Goal: Task Accomplishment & Management: Use online tool/utility

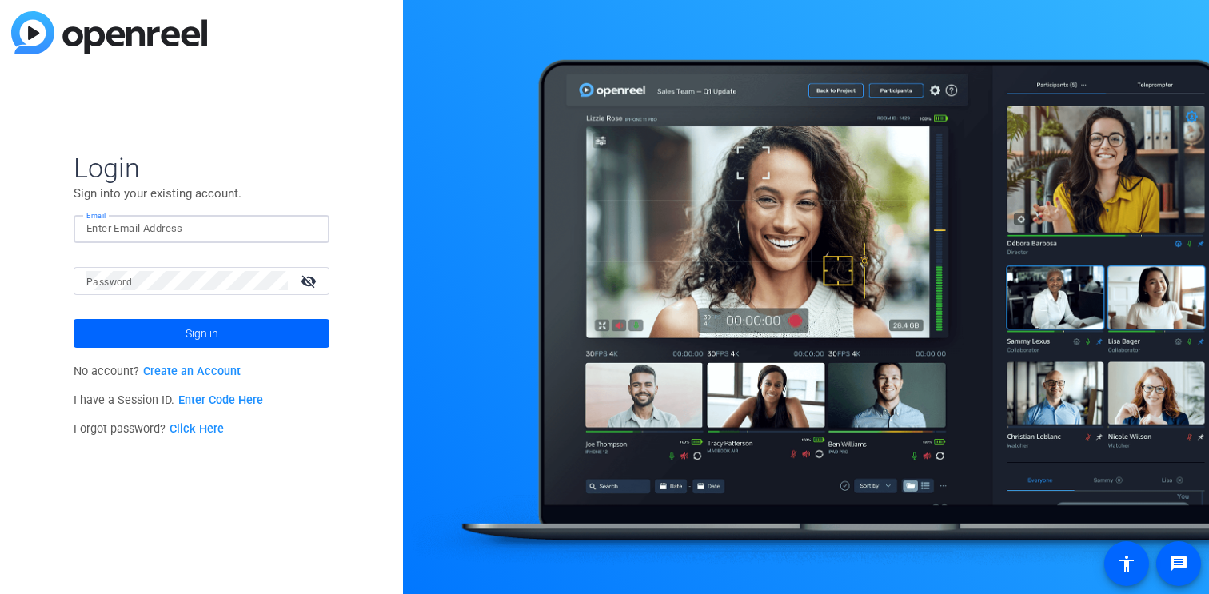
click at [157, 235] on input "Email" at bounding box center [201, 228] width 230 height 19
click at [0, 593] on com-1password-button at bounding box center [0, 594] width 0 height 0
type input "chloe.badat@airbnb.com"
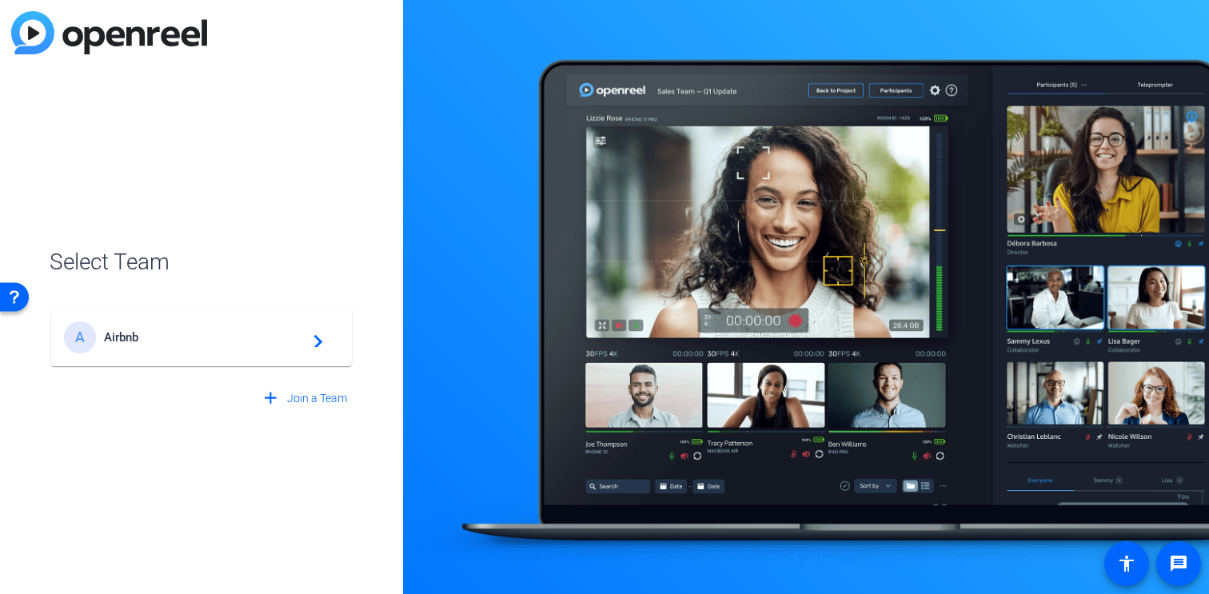
click at [162, 332] on span "Airbnb" at bounding box center [204, 337] width 200 height 14
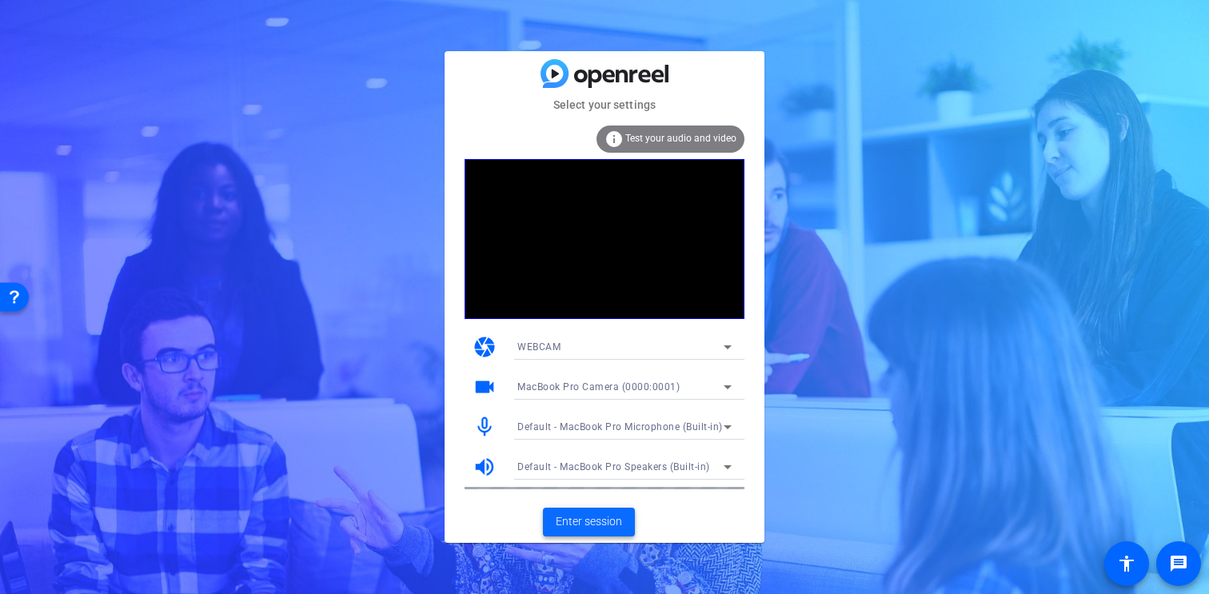
click at [586, 514] on span "Enter session" at bounding box center [589, 521] width 66 height 17
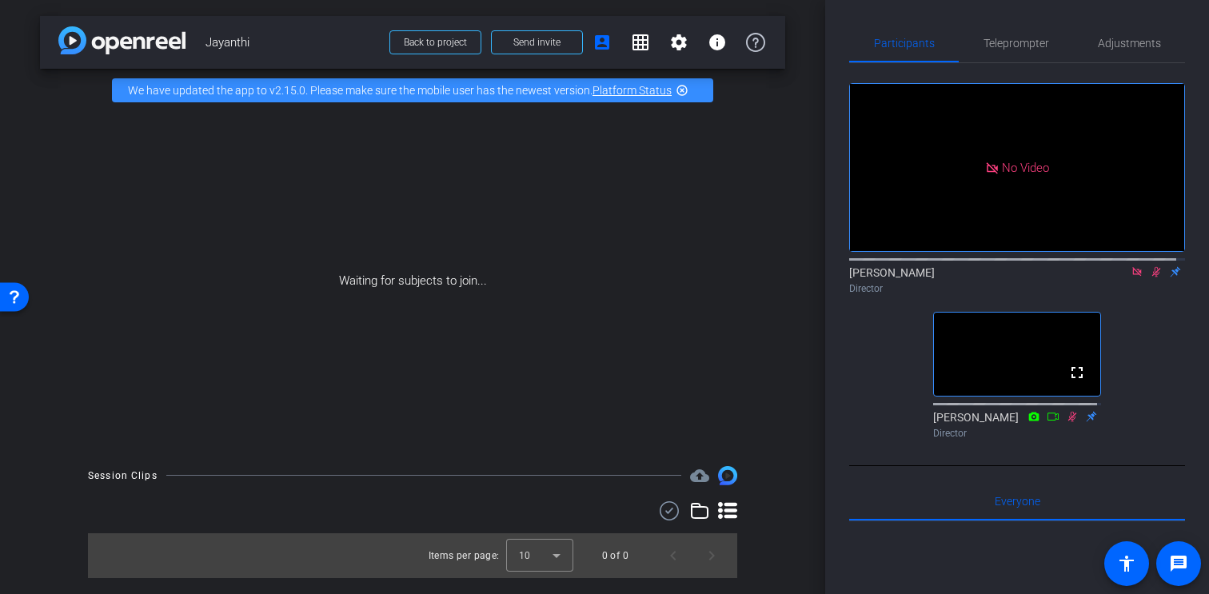
click at [1150, 277] on icon at bounding box center [1156, 271] width 13 height 11
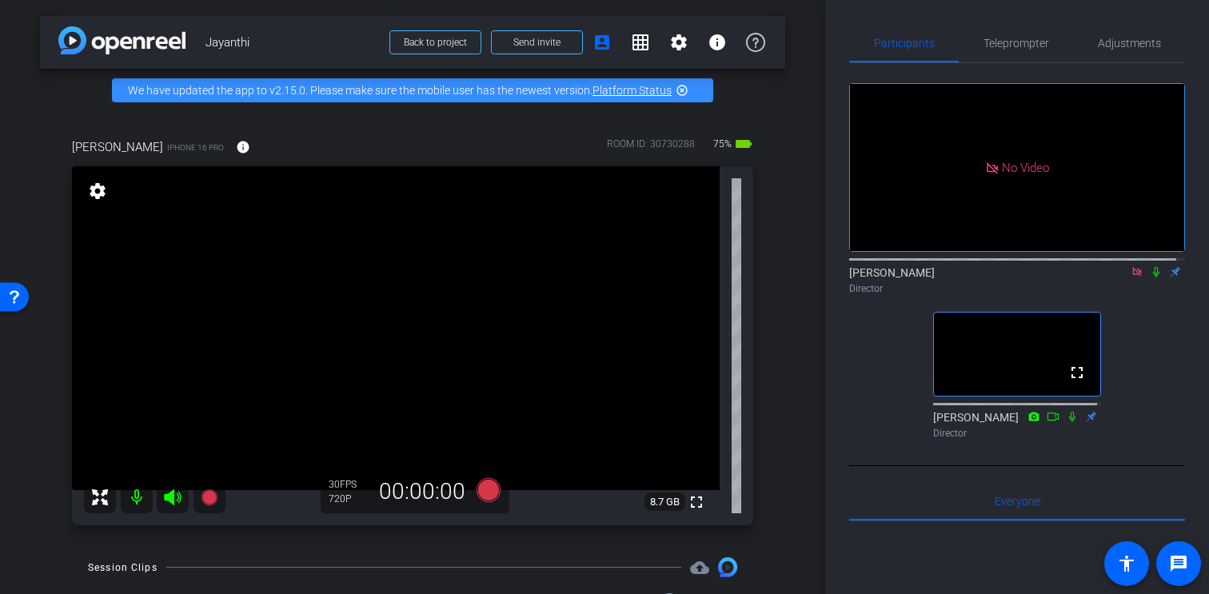
click at [1150, 277] on icon at bounding box center [1156, 271] width 13 height 11
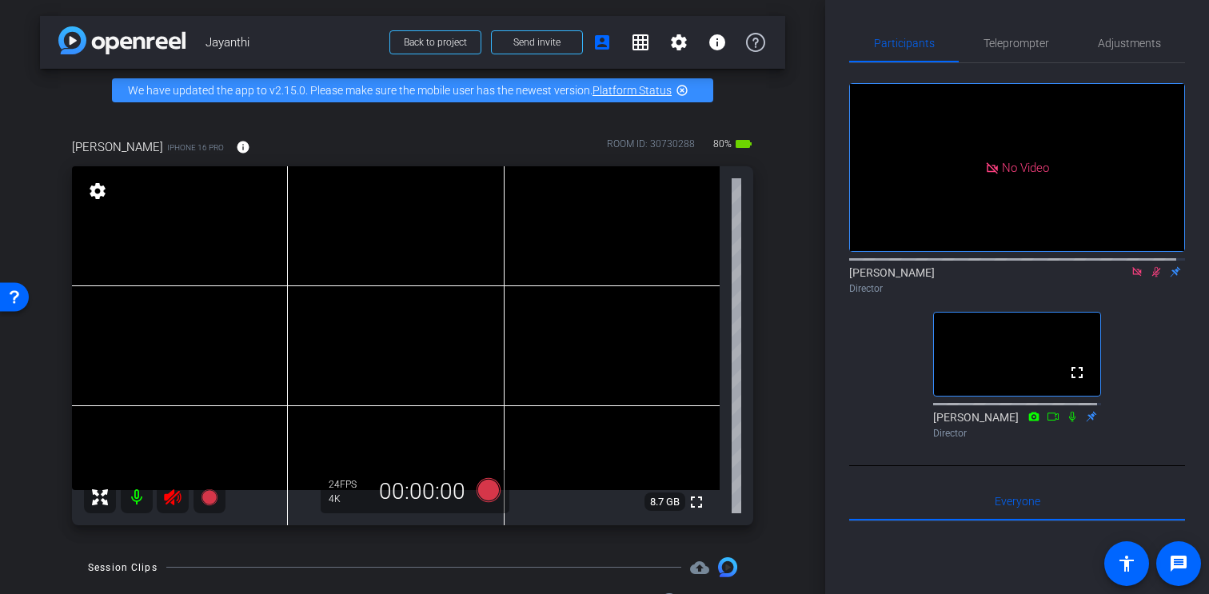
click at [1152, 277] on icon at bounding box center [1156, 272] width 9 height 10
click at [1146, 295] on div "Chloe Badat Director" at bounding box center [1017, 280] width 336 height 31
click at [1153, 277] on icon at bounding box center [1156, 272] width 6 height 10
click at [1152, 277] on icon at bounding box center [1156, 272] width 9 height 10
click at [1153, 277] on icon at bounding box center [1156, 272] width 6 height 10
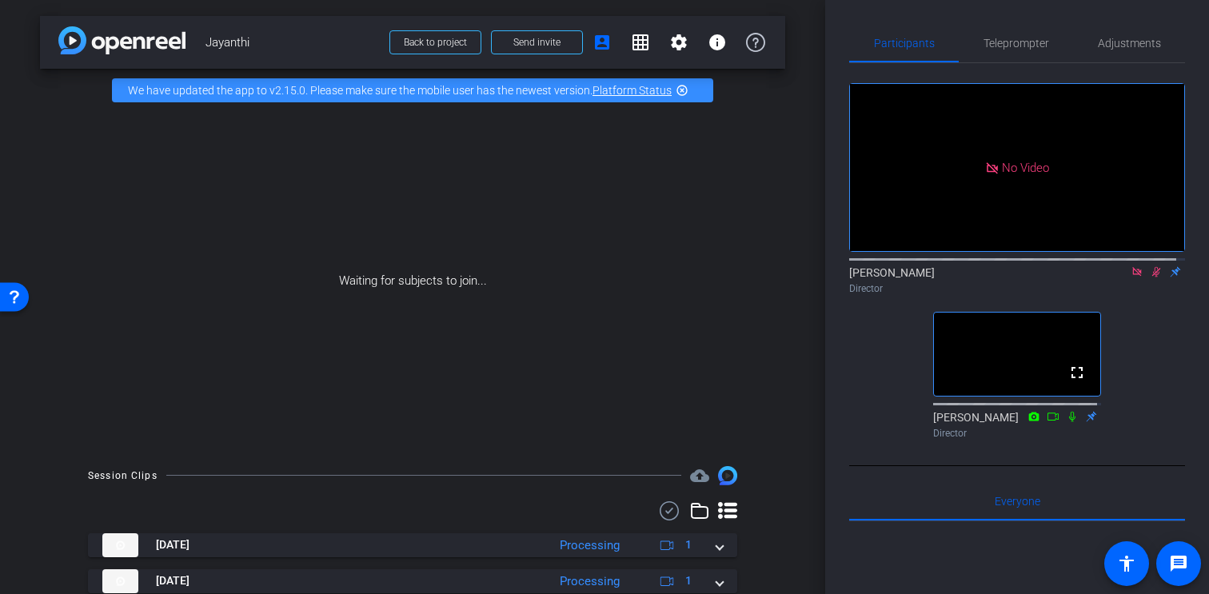
click at [1152, 277] on icon at bounding box center [1156, 272] width 9 height 10
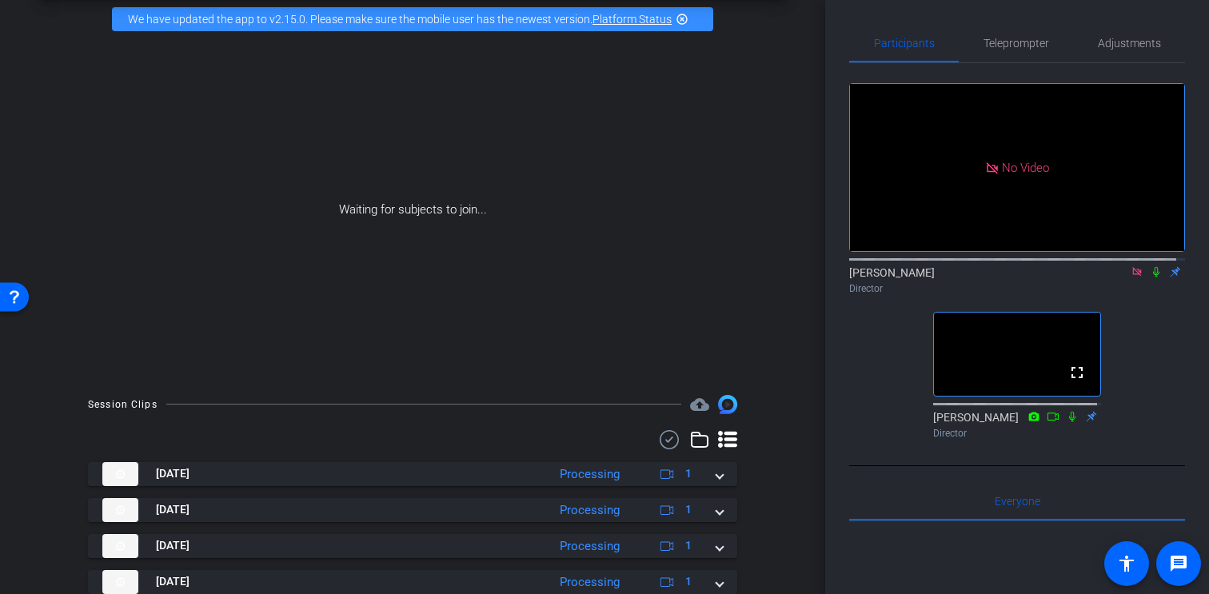
scroll to position [177, 0]
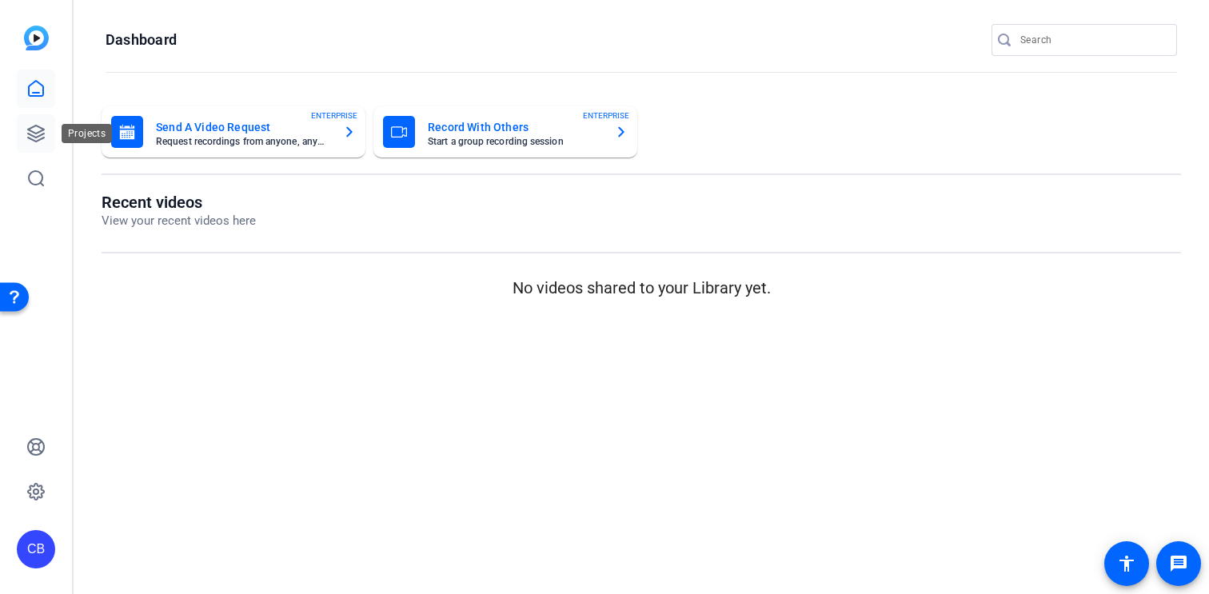
click at [40, 126] on icon at bounding box center [35, 133] width 19 height 19
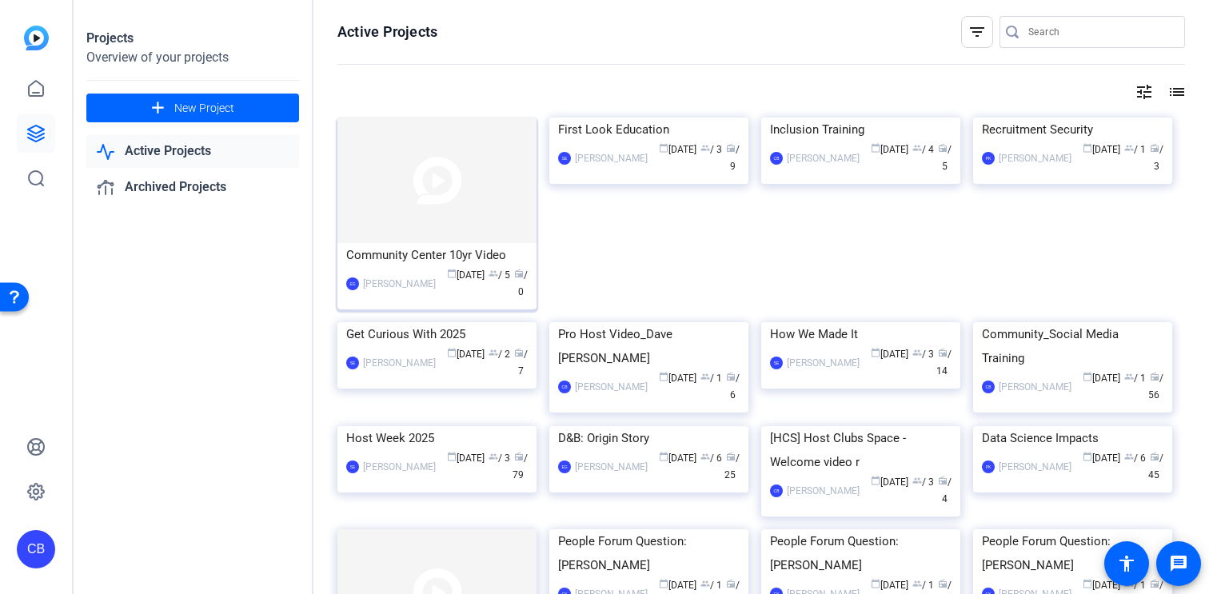
click at [386, 252] on div "Community Center 10yr Video" at bounding box center [436, 255] width 181 height 24
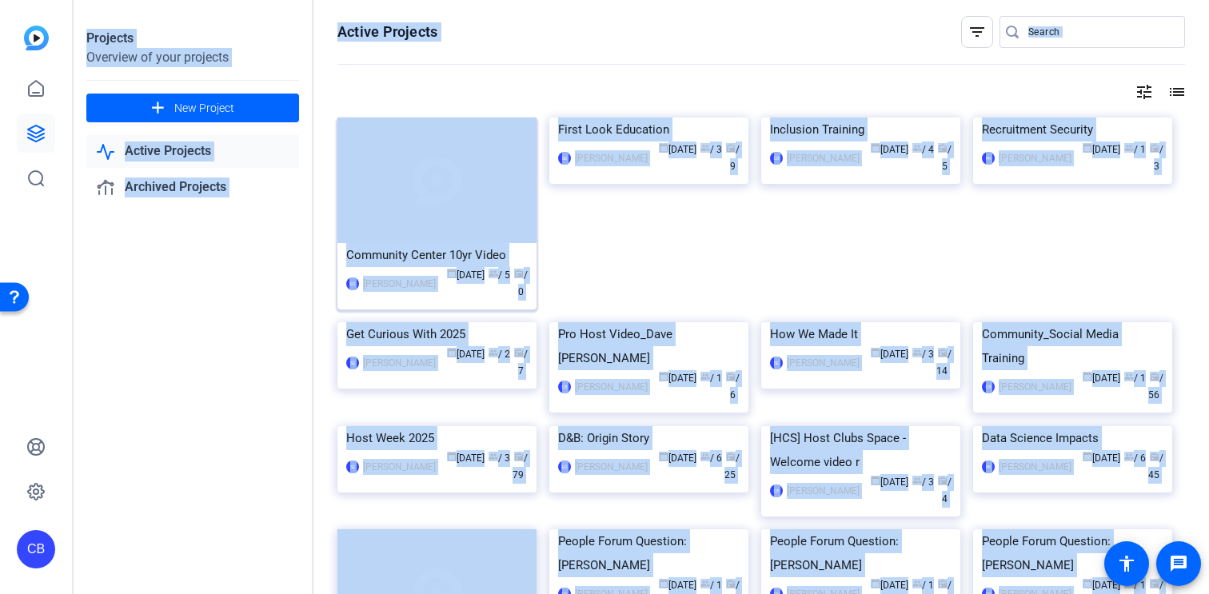
click at [386, 252] on div "Projects Overview of your projects add New Project Active Projects Archived Pro…" at bounding box center [641, 297] width 1135 height 594
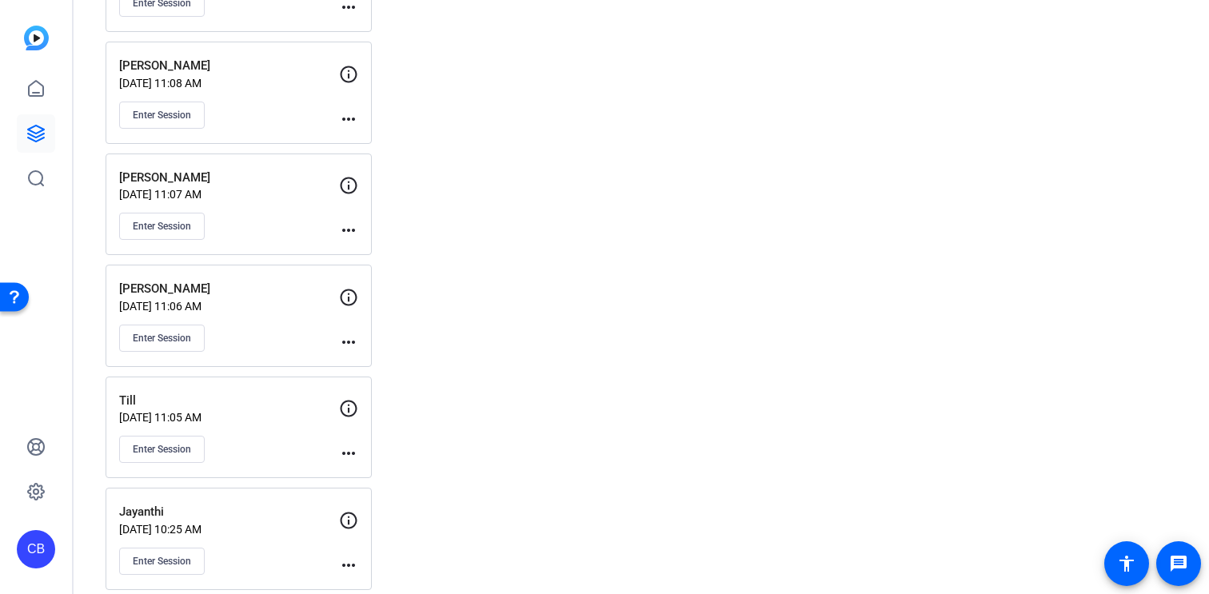
scroll to position [663, 0]
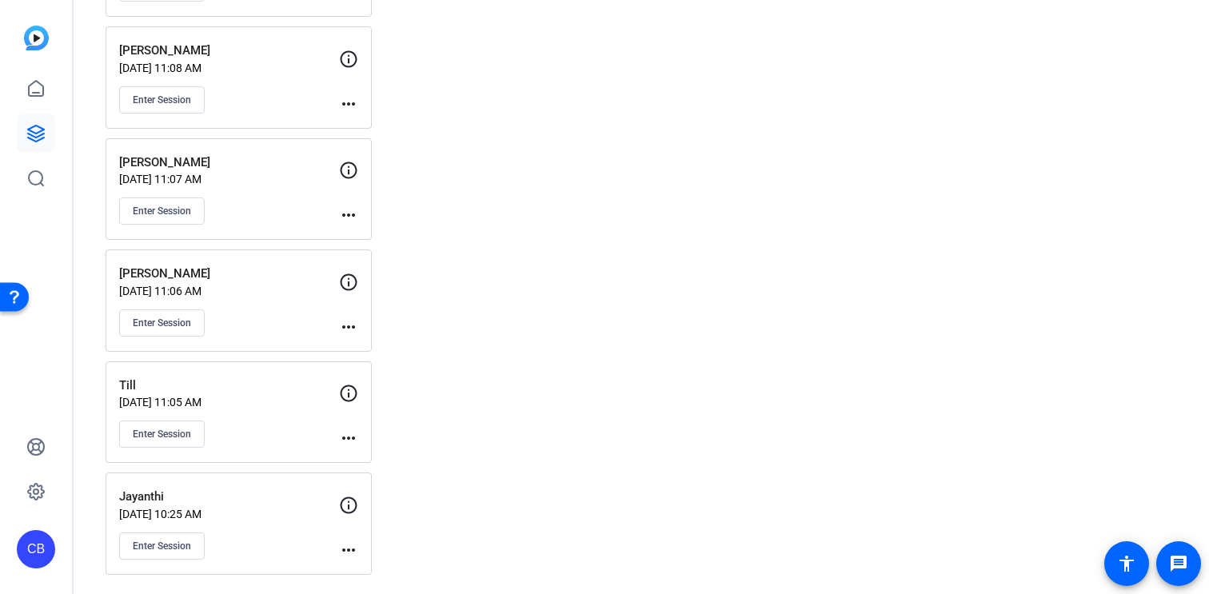
click at [181, 514] on p "[DATE] 10:25 AM" at bounding box center [229, 514] width 220 height 13
click at [185, 508] on p "[DATE] 10:25 AM" at bounding box center [229, 514] width 220 height 13
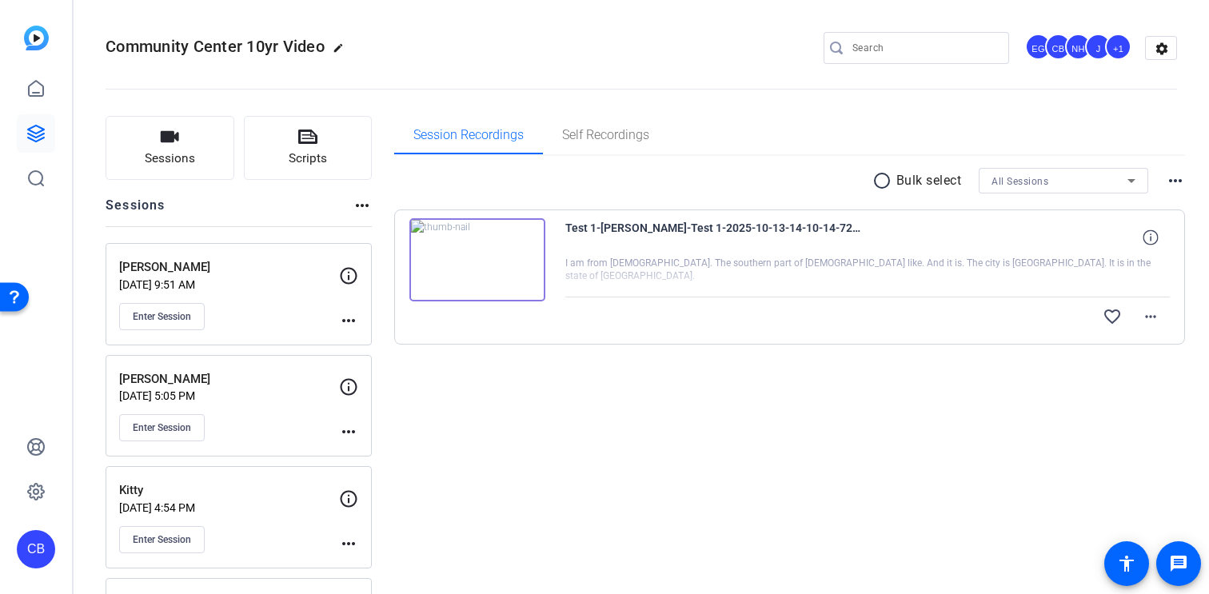
click at [476, 249] on img at bounding box center [477, 259] width 136 height 83
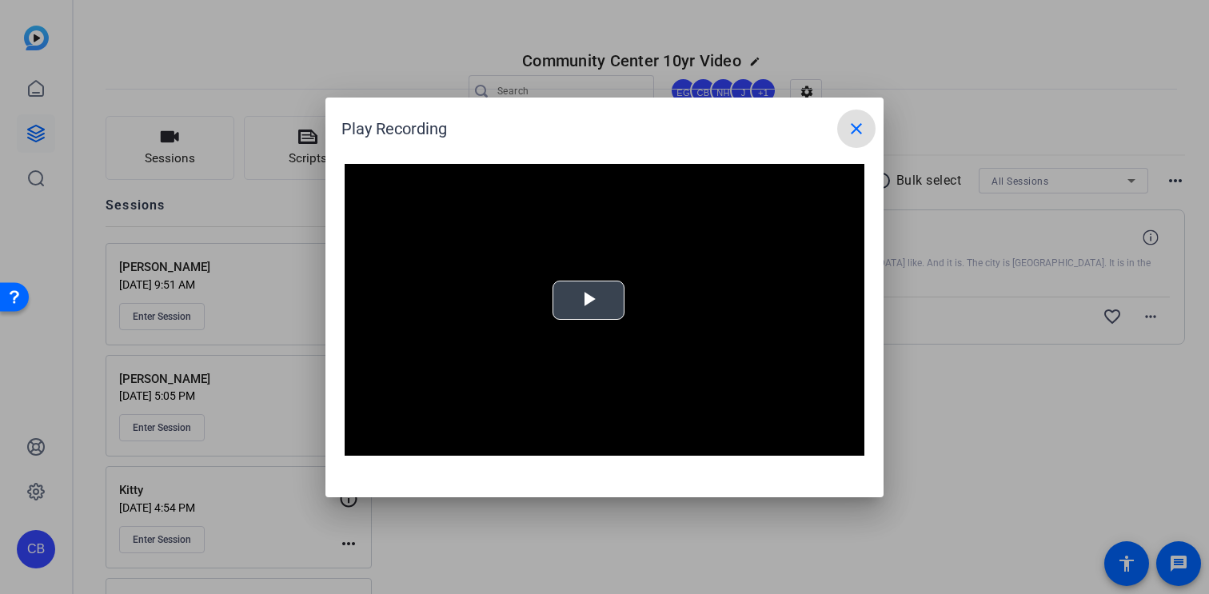
click at [588, 303] on video "Video Player" at bounding box center [605, 310] width 520 height 293
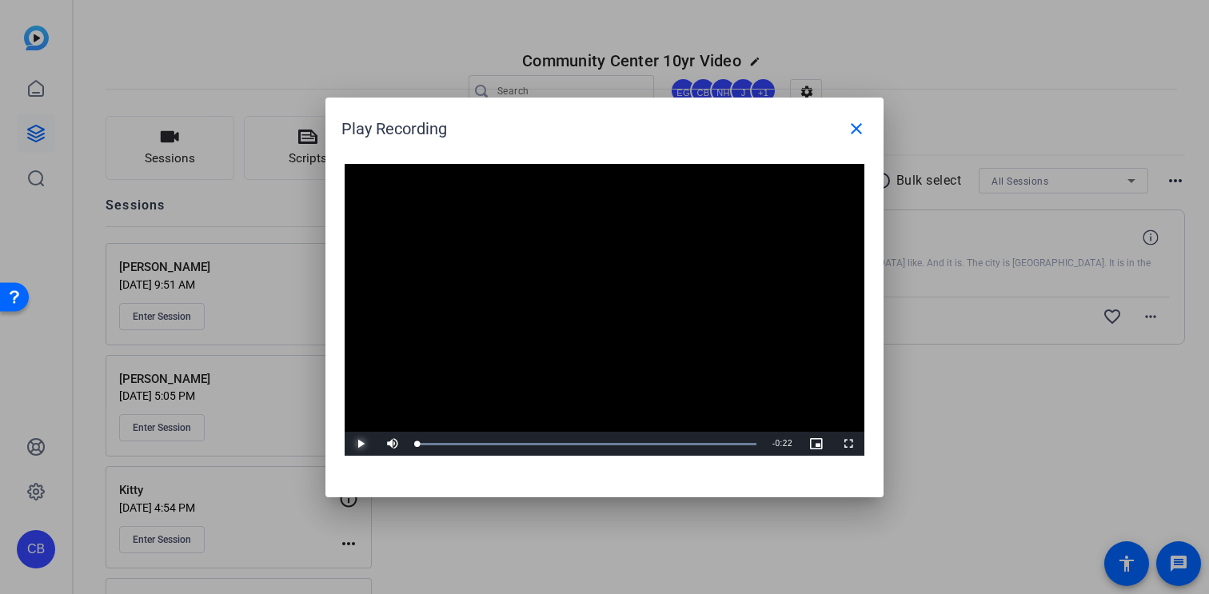
click at [362, 444] on span "Video Player" at bounding box center [361, 444] width 32 height 0
click at [503, 445] on div "Loaded : 100.00% 0:05 0:05" at bounding box center [586, 444] width 340 height 4
click at [560, 443] on div "Loaded : 100.00% 0:09 0:06" at bounding box center [586, 444] width 340 height 4
click at [359, 444] on span "Video Player" at bounding box center [361, 444] width 32 height 0
click at [361, 444] on span "Video Player" at bounding box center [361, 444] width 32 height 0
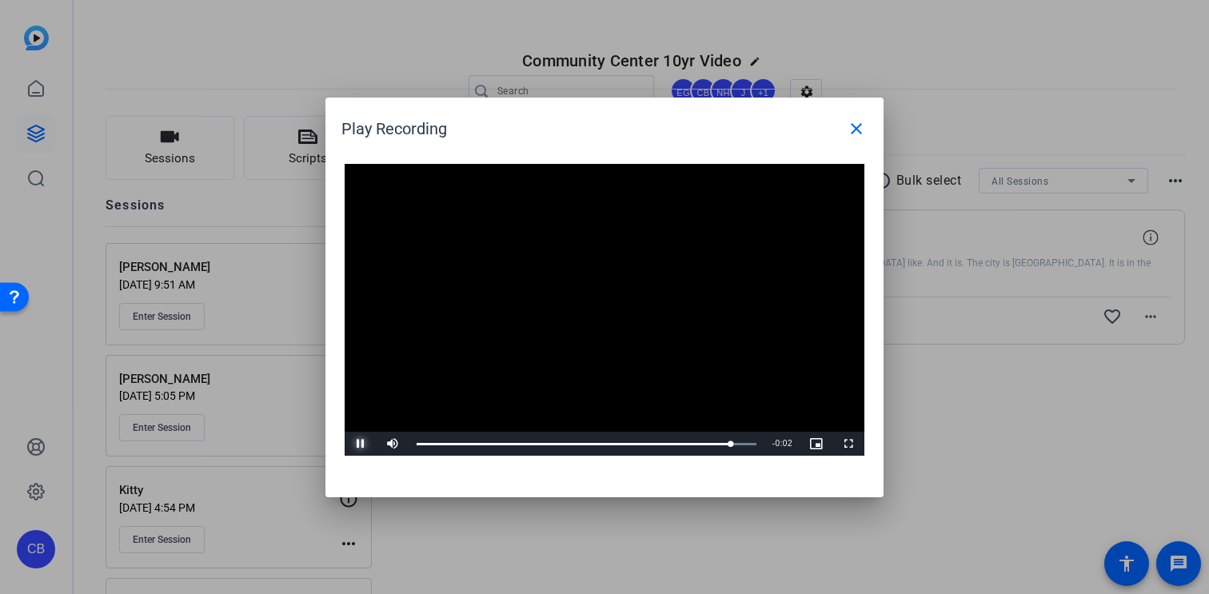
click at [361, 444] on span "Video Player" at bounding box center [361, 444] width 32 height 0
click at [857, 130] on mat-icon "close" at bounding box center [856, 128] width 19 height 19
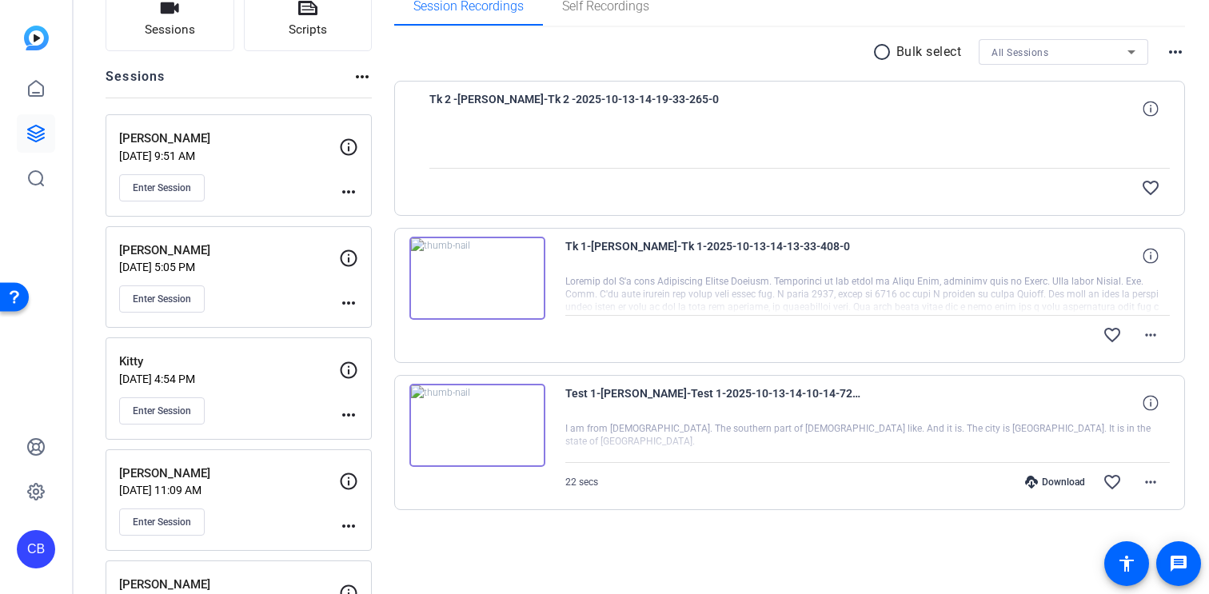
scroll to position [139, 0]
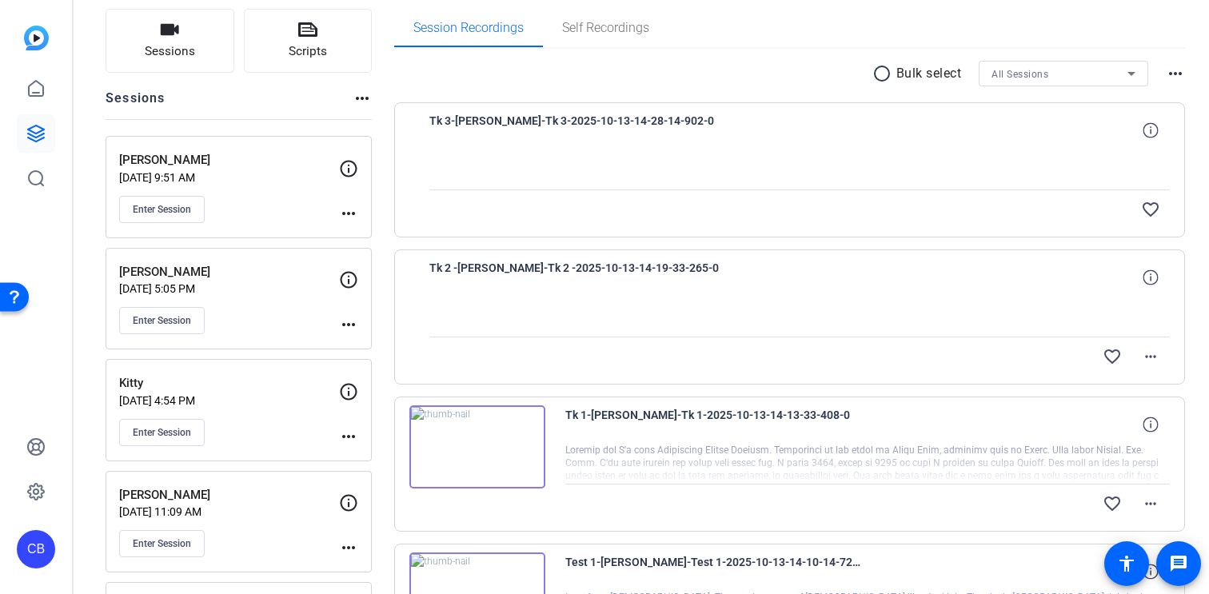
scroll to position [317, 0]
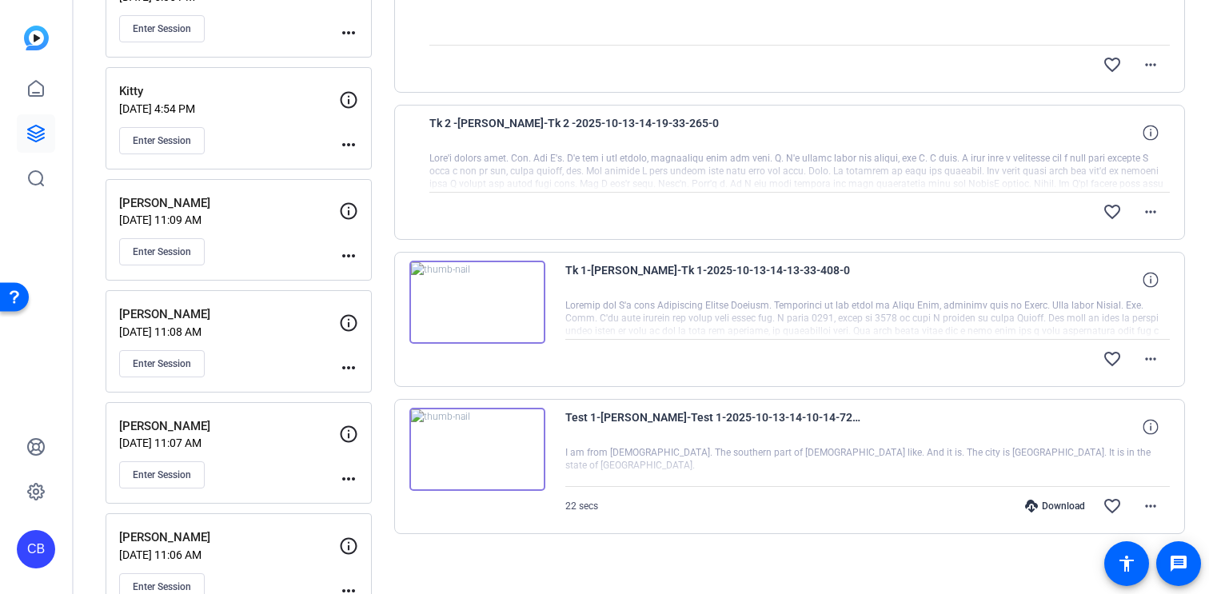
scroll to position [402, 0]
